Goal: Find specific page/section: Find specific page/section

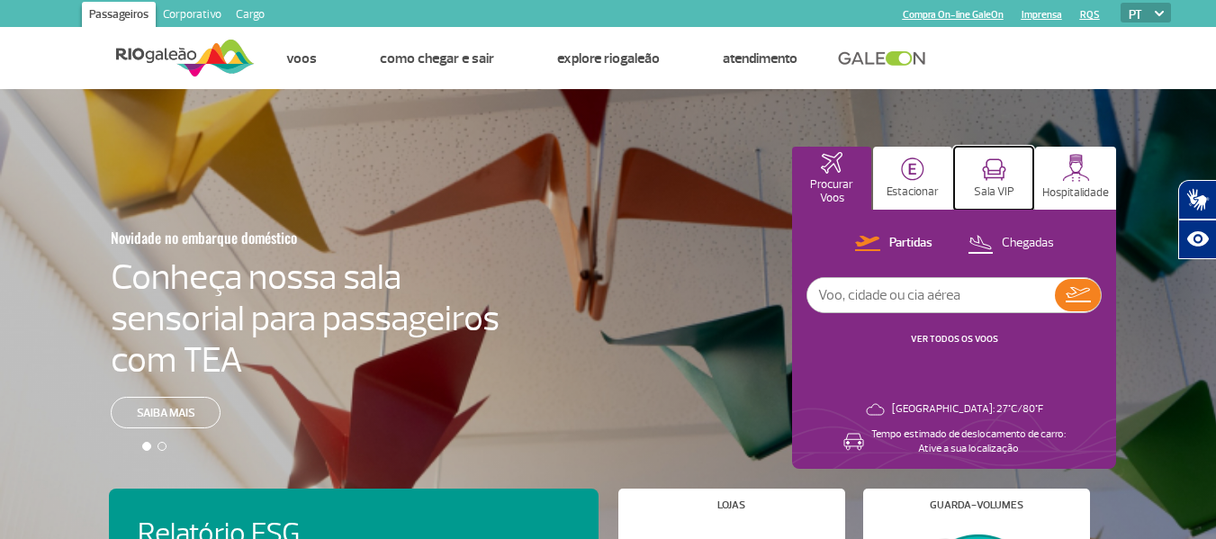
click at [995, 188] on p "Sala VIP" at bounding box center [993, 191] width 40 height 13
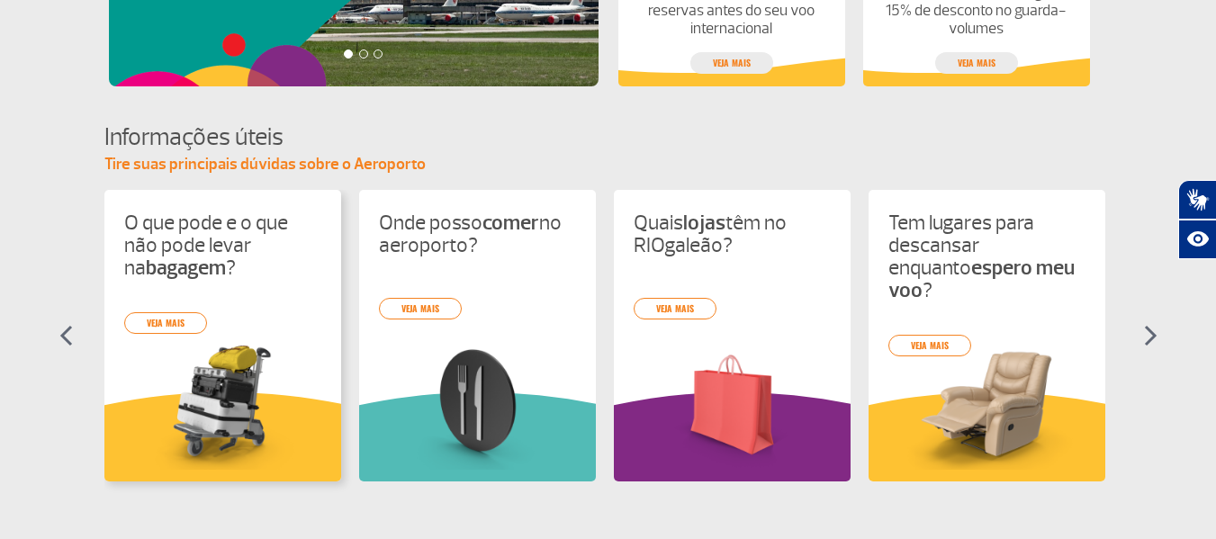
scroll to position [720, 0]
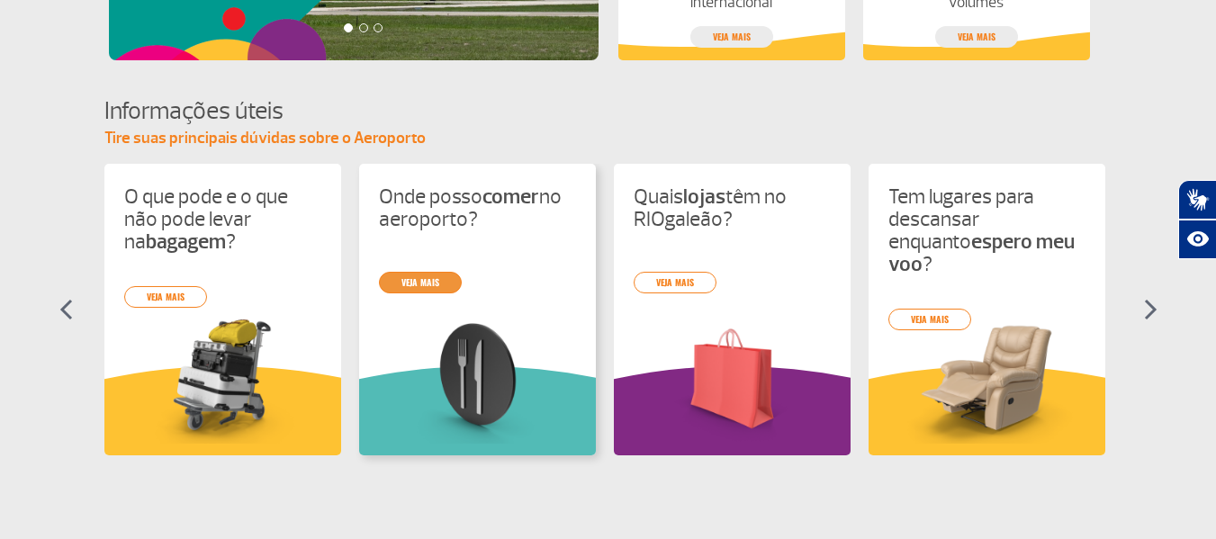
click at [412, 283] on link "veja mais" at bounding box center [420, 283] width 83 height 22
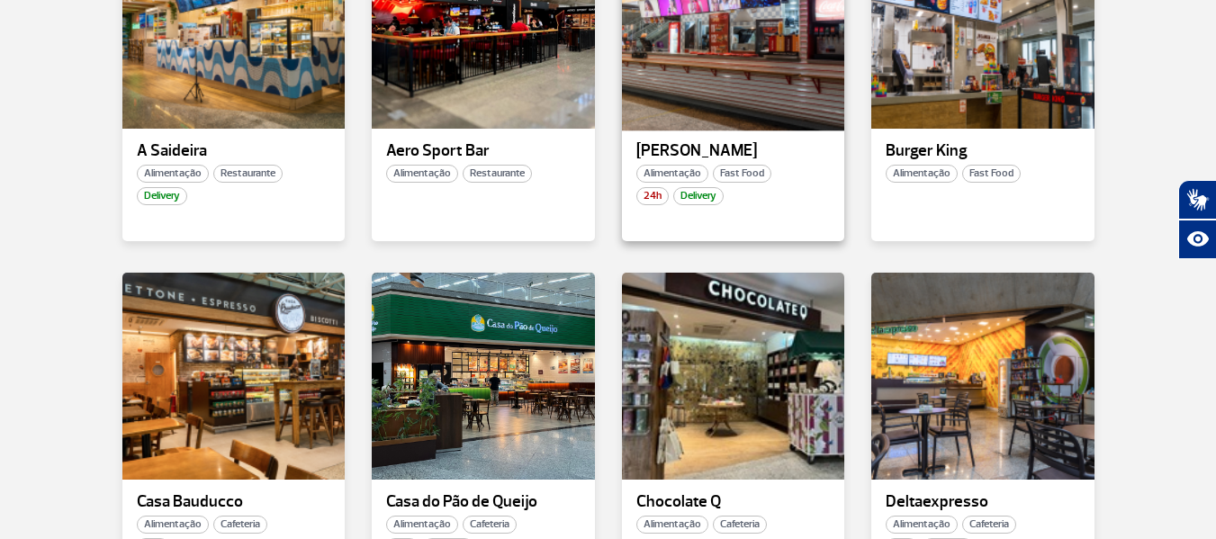
scroll to position [720, 0]
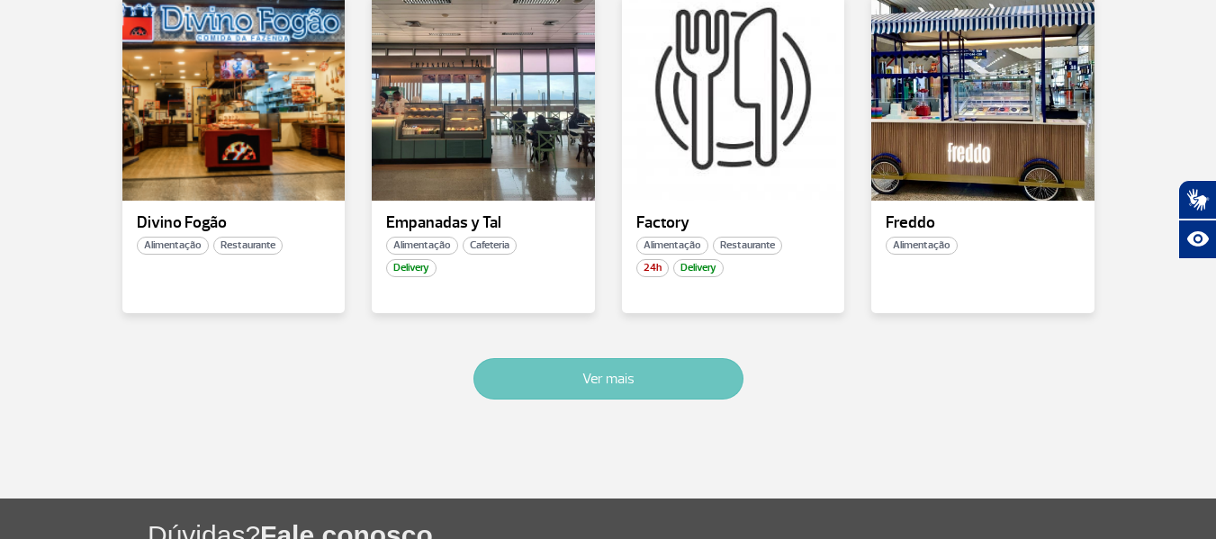
click at [614, 390] on button "Ver mais" at bounding box center [608, 378] width 270 height 41
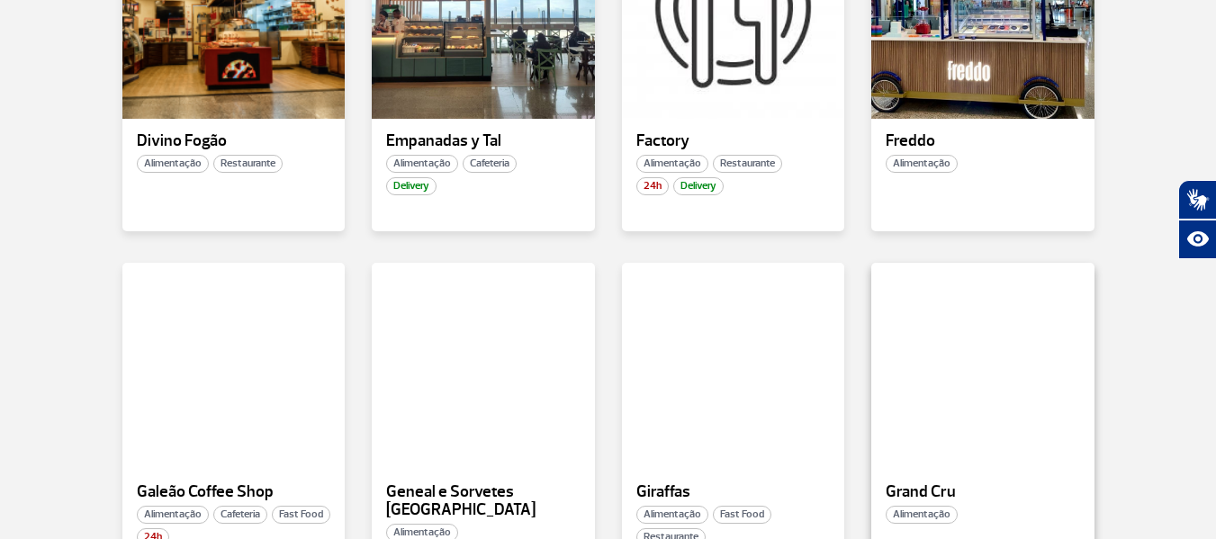
scroll to position [1165, 0]
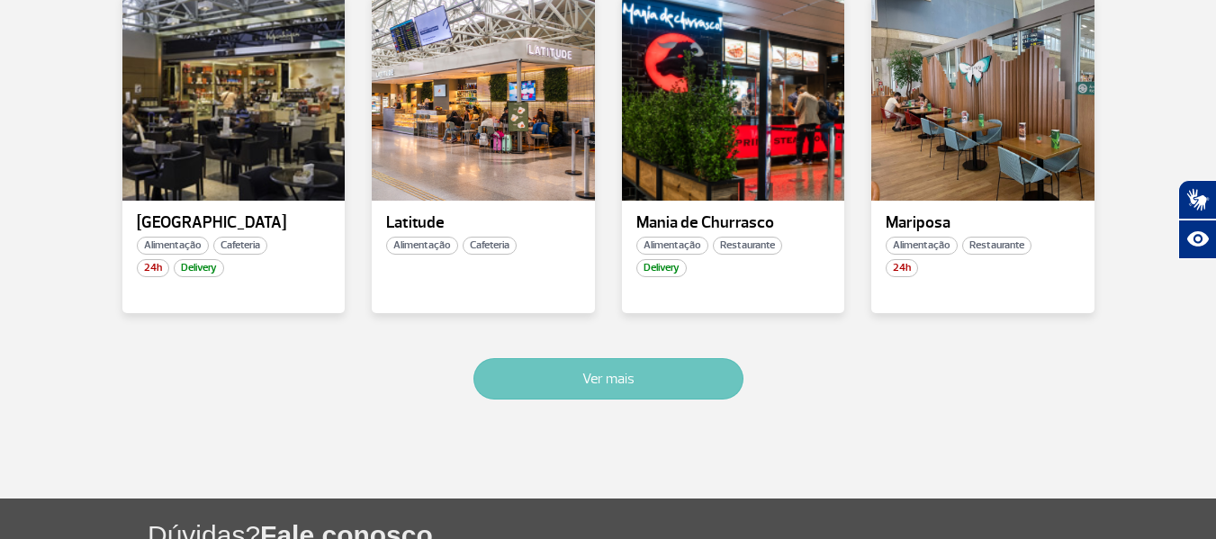
click at [592, 382] on button "Ver mais" at bounding box center [608, 378] width 270 height 41
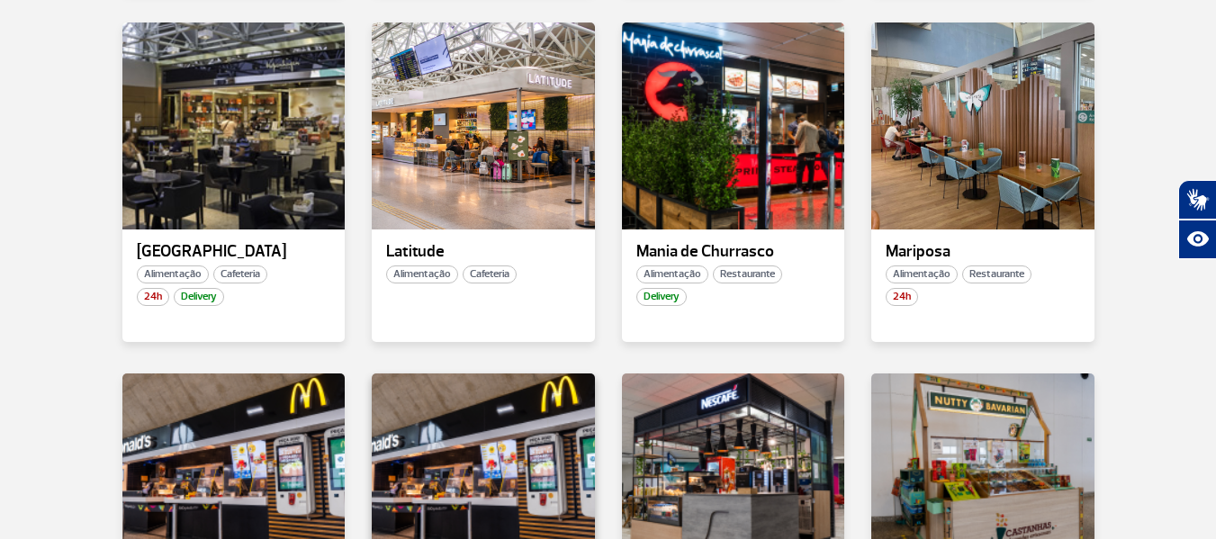
scroll to position [2218, 0]
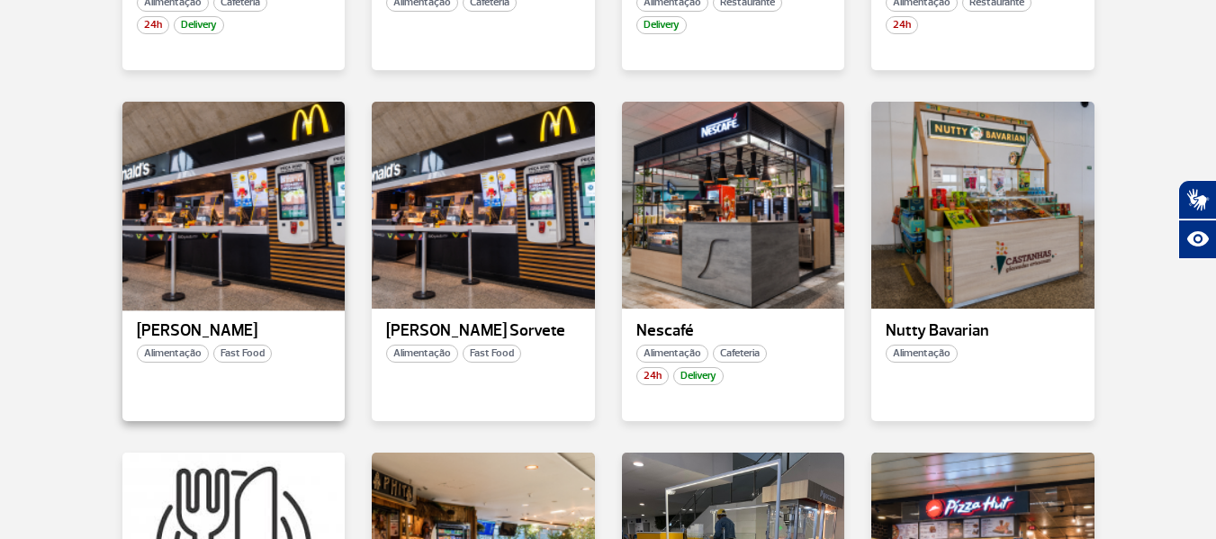
click at [204, 256] on div at bounding box center [233, 204] width 227 height 211
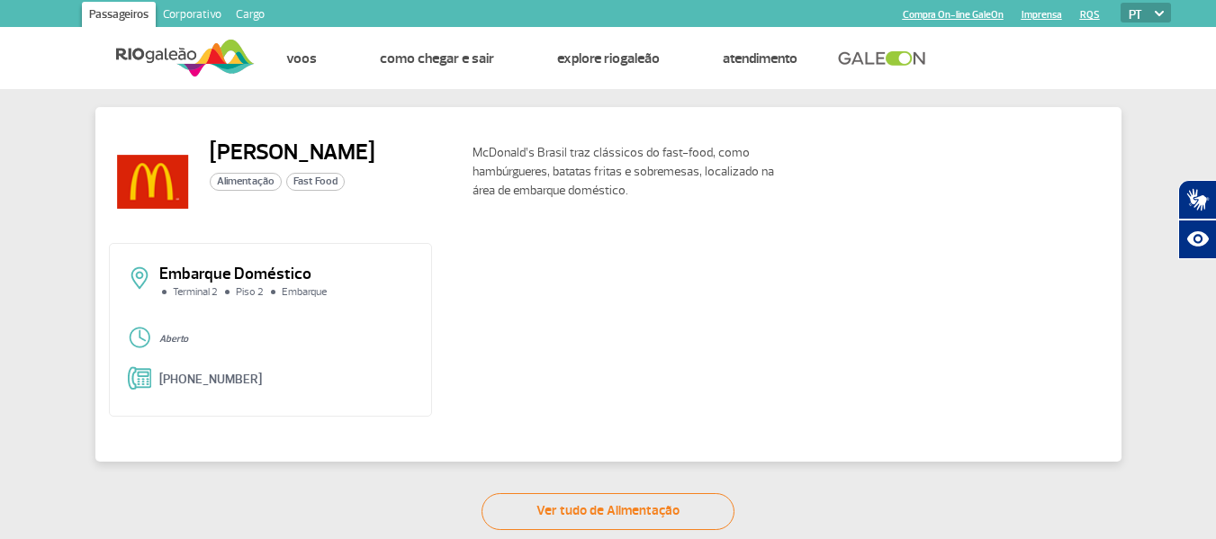
click at [131, 338] on div "Aberto" at bounding box center [271, 339] width 286 height 27
click at [572, 199] on p "McDonald’s Brasil traz clássicos do fast-food, como hambúrgueres, batatas frita…" at bounding box center [634, 171] width 324 height 57
click at [522, 246] on div "Embarque Doméstico Terminal 2 Piso 2 Embarque Aberto [PHONE_NUMBER]" at bounding box center [608, 336] width 999 height 187
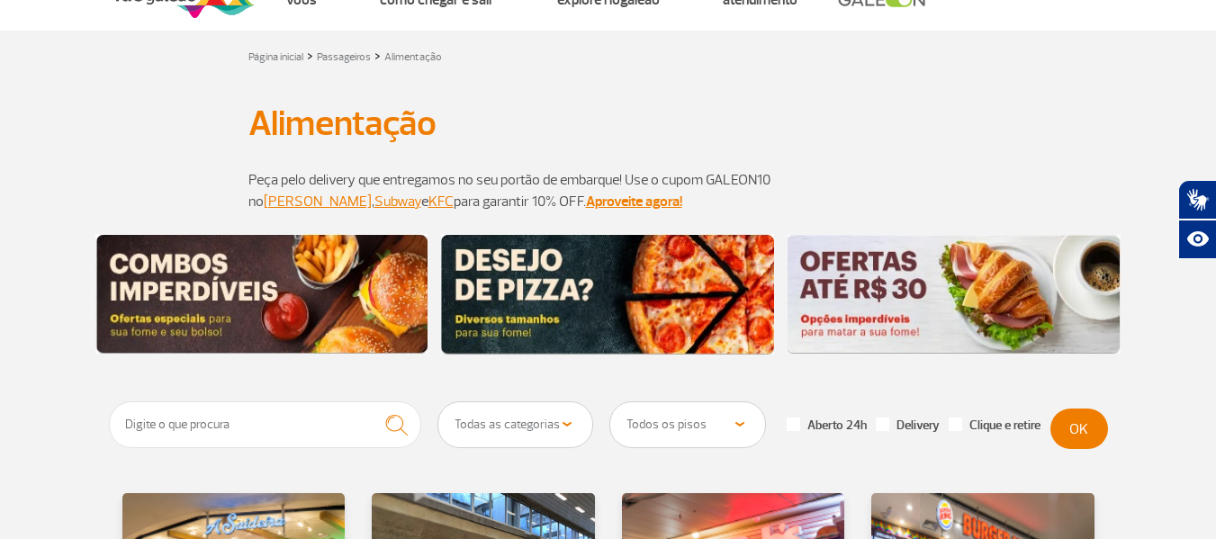
scroll to position [90, 0]
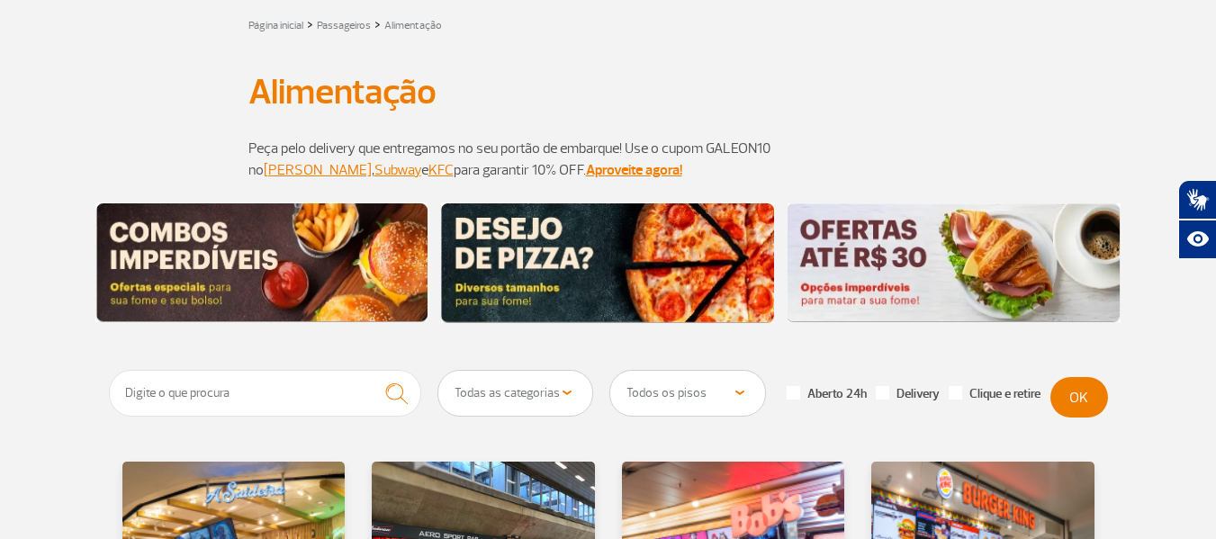
click at [589, 255] on img at bounding box center [607, 262] width 333 height 121
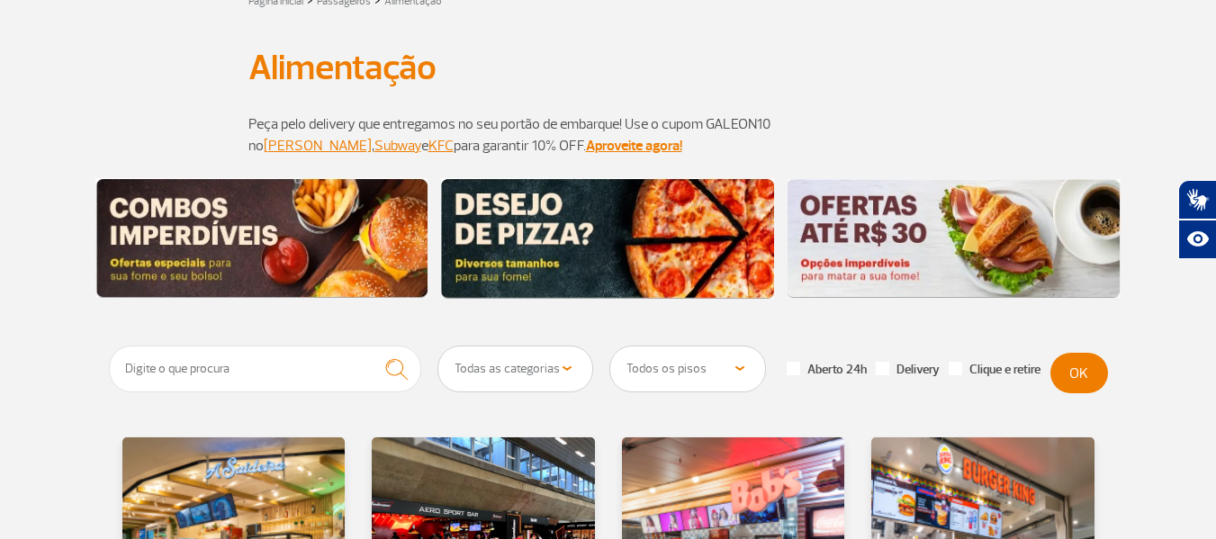
scroll to position [270, 0]
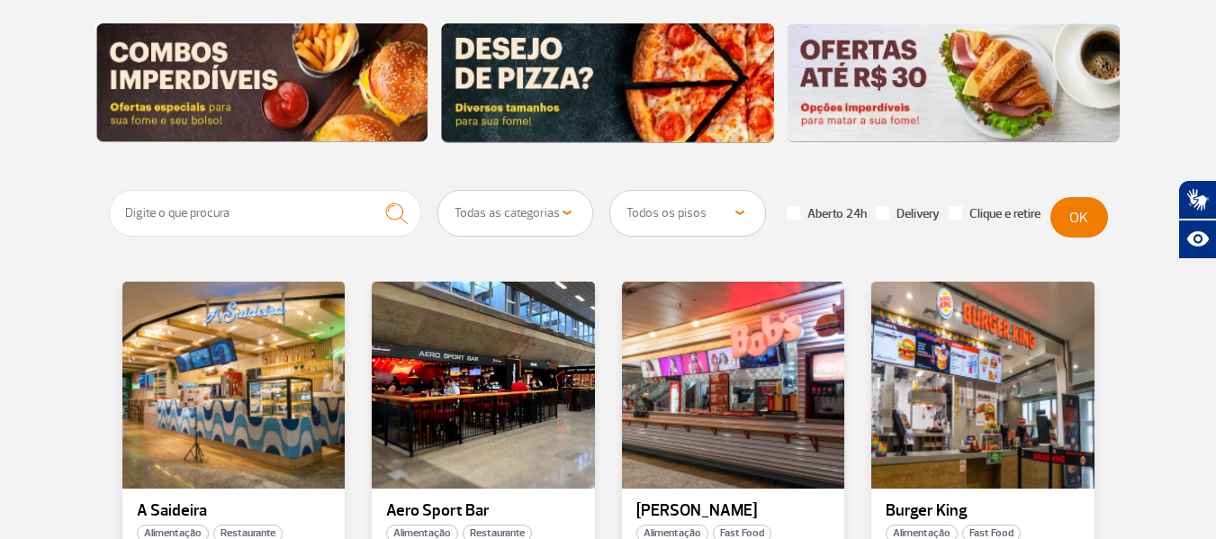
click at [737, 218] on select "Todos os pisos Área Pública (antes do Raio-X) Desembarque Área Pública Desembar…" at bounding box center [687, 213] width 155 height 45
select select "78"
click at [610, 191] on select "Todos os pisos Área Pública (antes do Raio-X) Desembarque Área Pública Desembar…" at bounding box center [687, 213] width 155 height 45
click at [1074, 214] on button "OK" at bounding box center [1079, 217] width 58 height 40
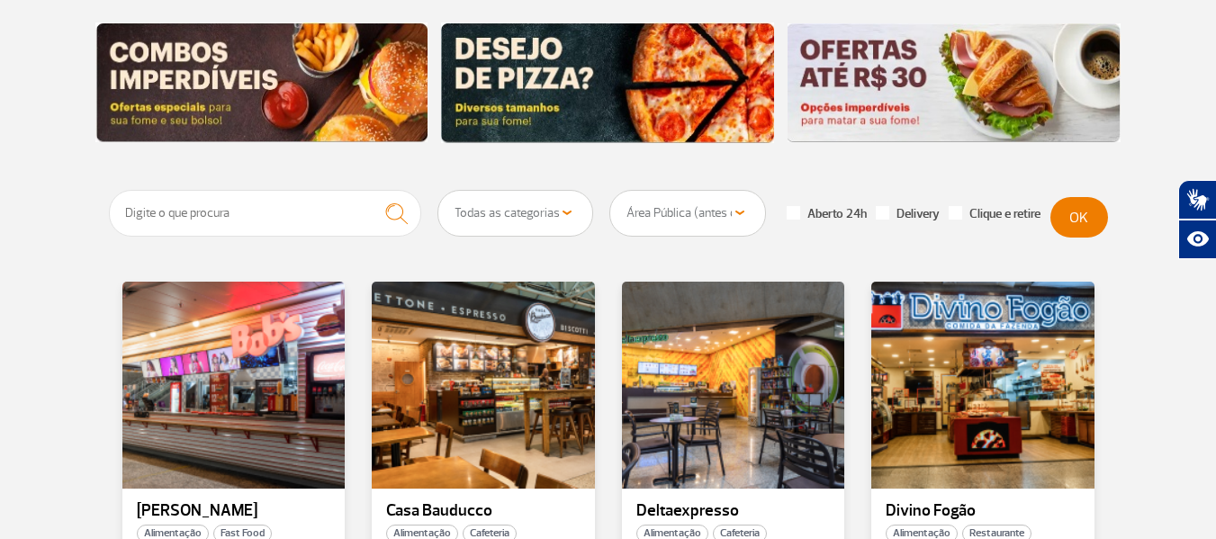
click at [798, 214] on span at bounding box center [792, 212] width 13 height 13
checkbox input "true"
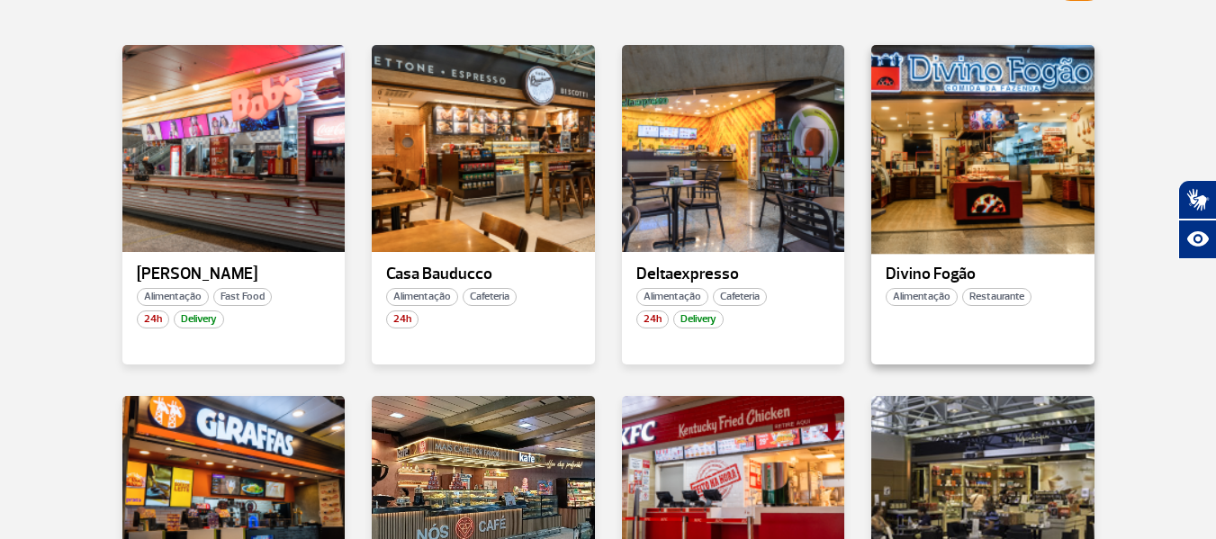
scroll to position [360, 0]
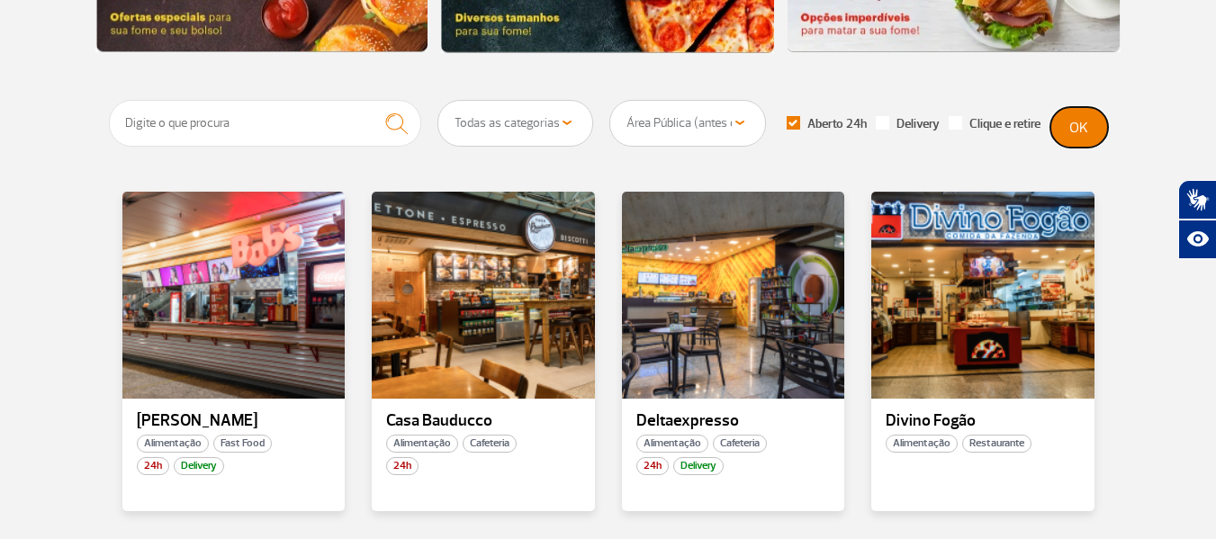
click at [1076, 133] on button "OK" at bounding box center [1079, 127] width 58 height 40
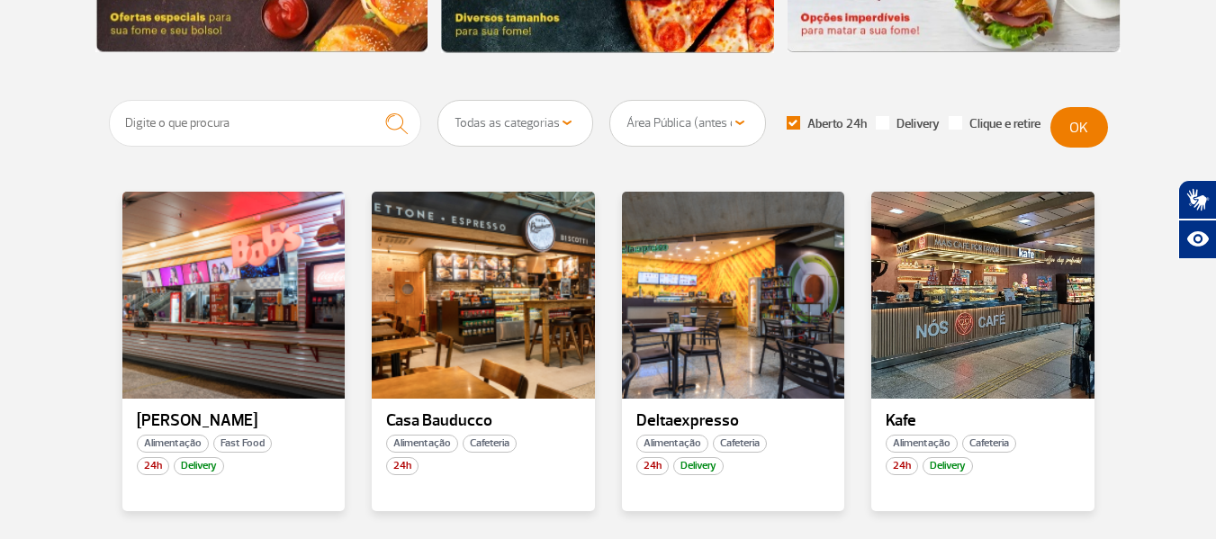
click at [713, 258] on div at bounding box center [733, 295] width 223 height 207
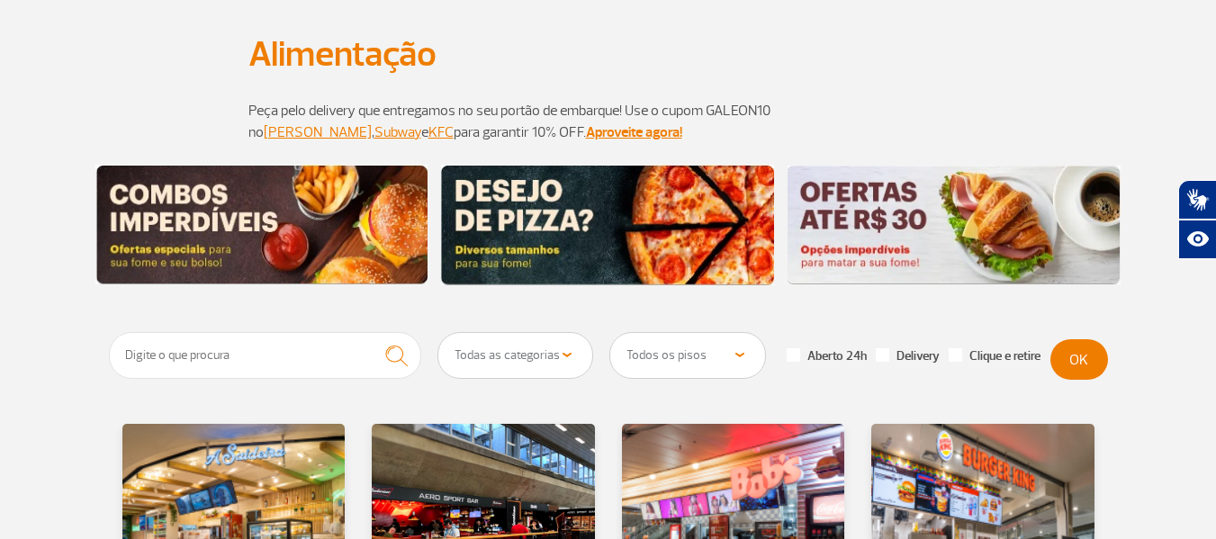
scroll to position [360, 0]
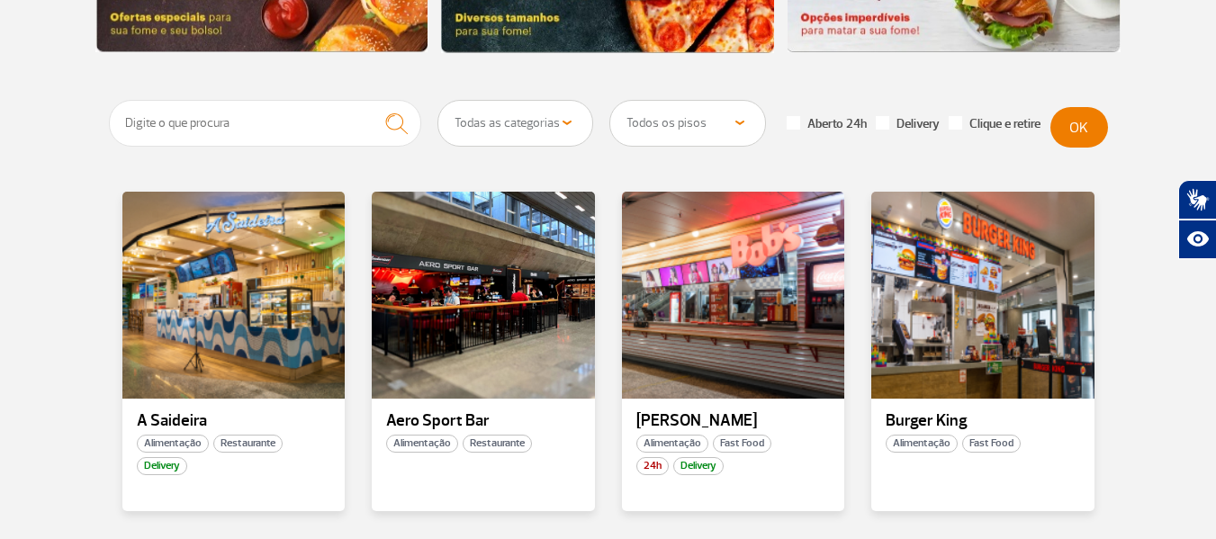
click at [721, 118] on select "Todos os pisos Área Pública (antes do Raio-X) Desembarque Área Pública Desembar…" at bounding box center [687, 123] width 155 height 45
select select "78"
click at [610, 101] on select "Todos os pisos Área Pública (antes do Raio-X) Desembarque Área Pública Desembar…" at bounding box center [687, 123] width 155 height 45
click at [808, 127] on label "Aberto 24h" at bounding box center [826, 124] width 80 height 16
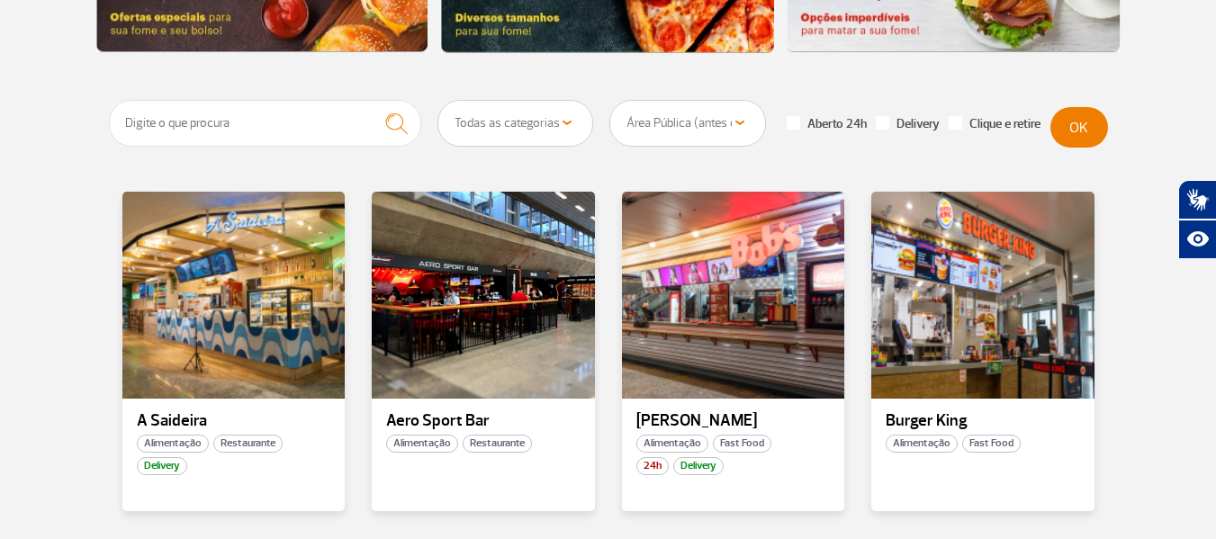
checkbox input "true"
click at [1089, 123] on button "OK" at bounding box center [1079, 127] width 58 height 40
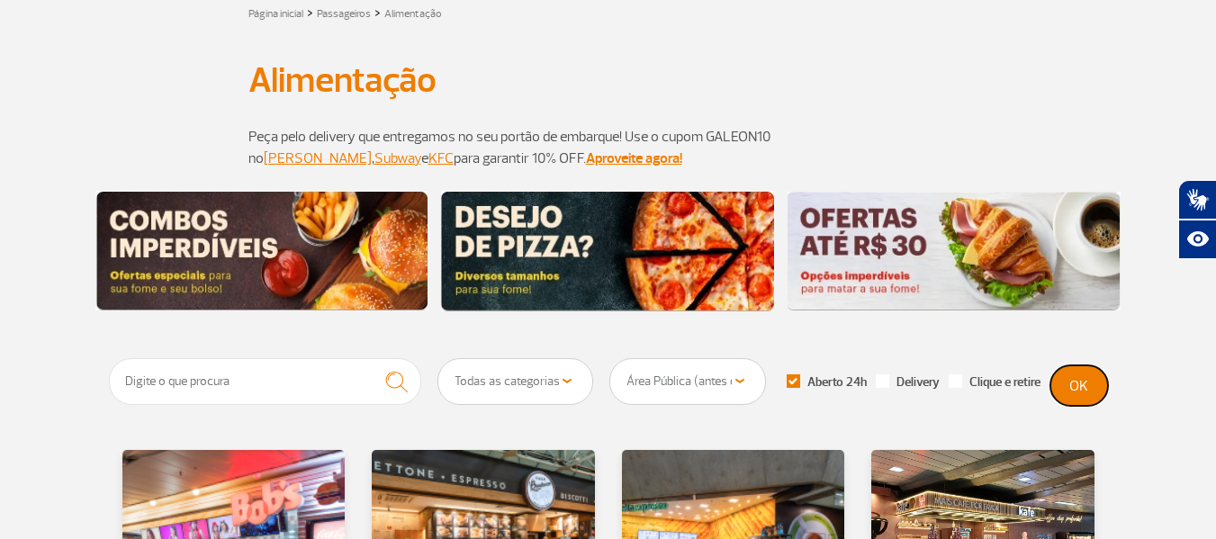
scroll to position [97, 0]
